Goal: Navigation & Orientation: Find specific page/section

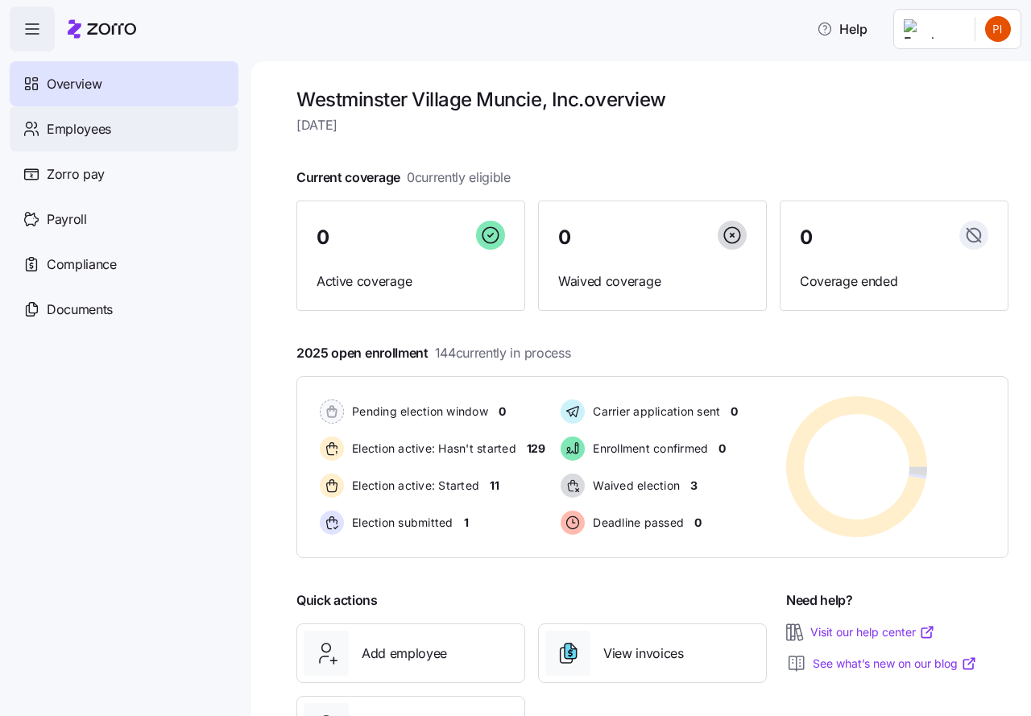
click at [84, 132] on span "Employees" at bounding box center [79, 129] width 64 height 20
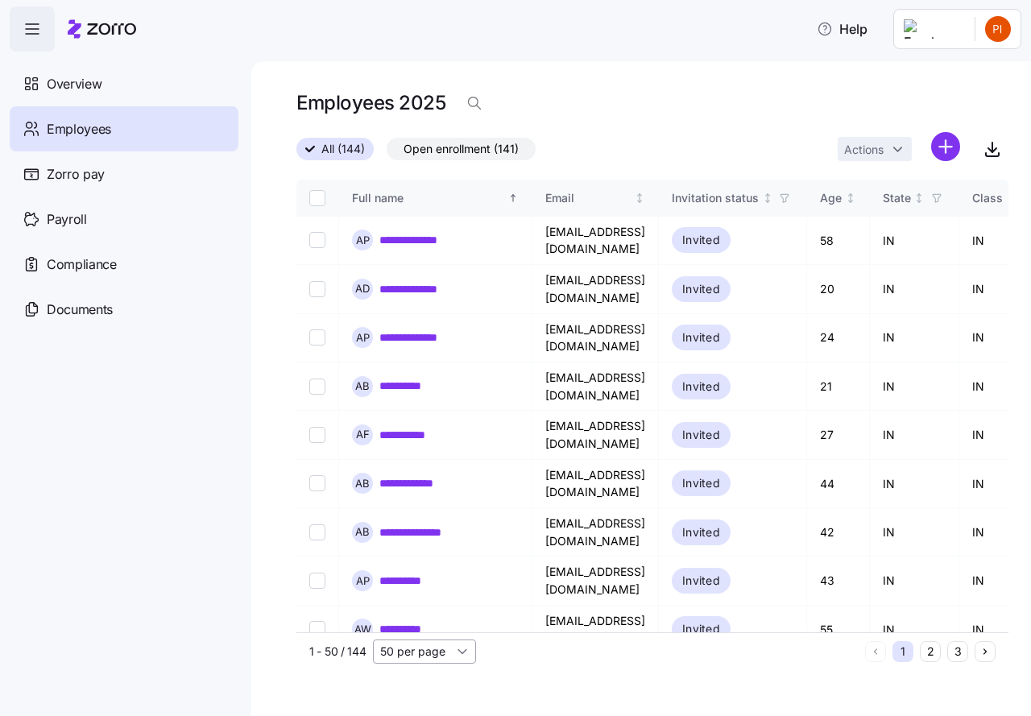
click at [460, 650] on input "50 per page" at bounding box center [424, 652] width 103 height 24
click at [423, 613] on span "150 per page" at bounding box center [421, 615] width 70 height 18
type input "150 per page"
click at [67, 83] on span "Overview" at bounding box center [74, 84] width 55 height 20
